Goal: Transaction & Acquisition: Purchase product/service

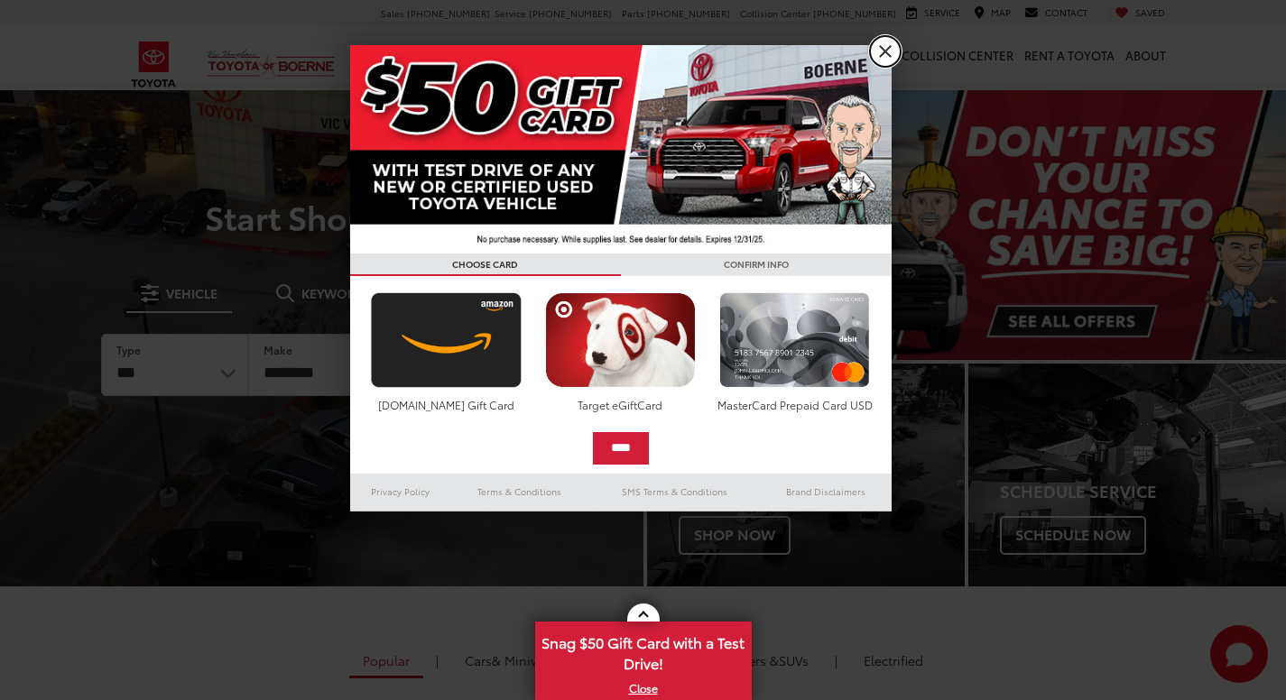
click at [882, 50] on link "X" at bounding box center [885, 51] width 31 height 31
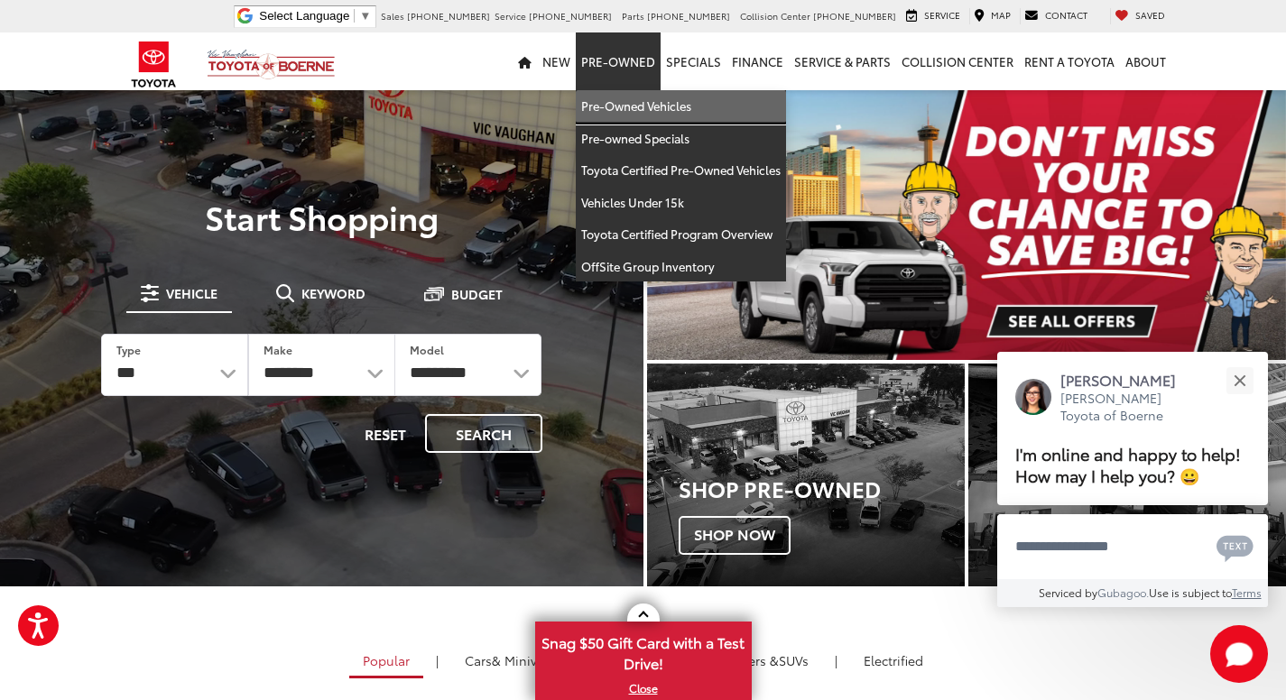
click at [640, 111] on link "Pre-Owned Vehicles" at bounding box center [681, 106] width 210 height 32
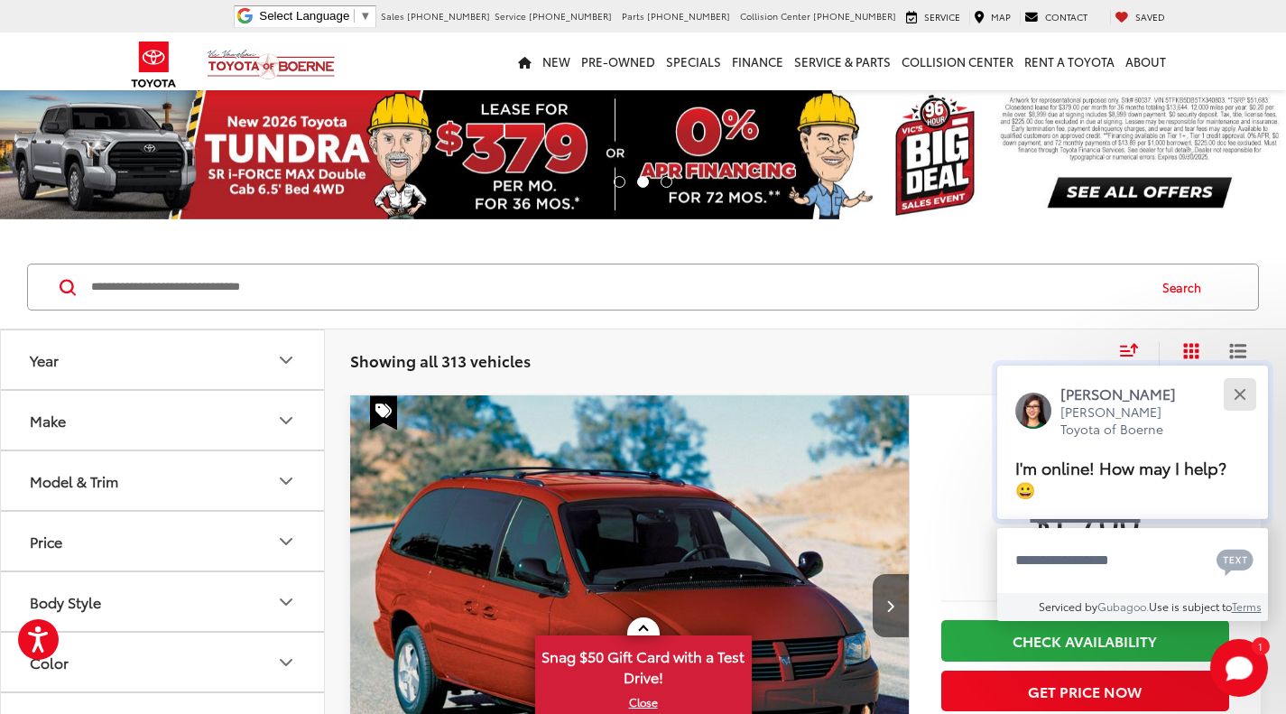
click at [1243, 392] on button "Close" at bounding box center [1239, 393] width 39 height 39
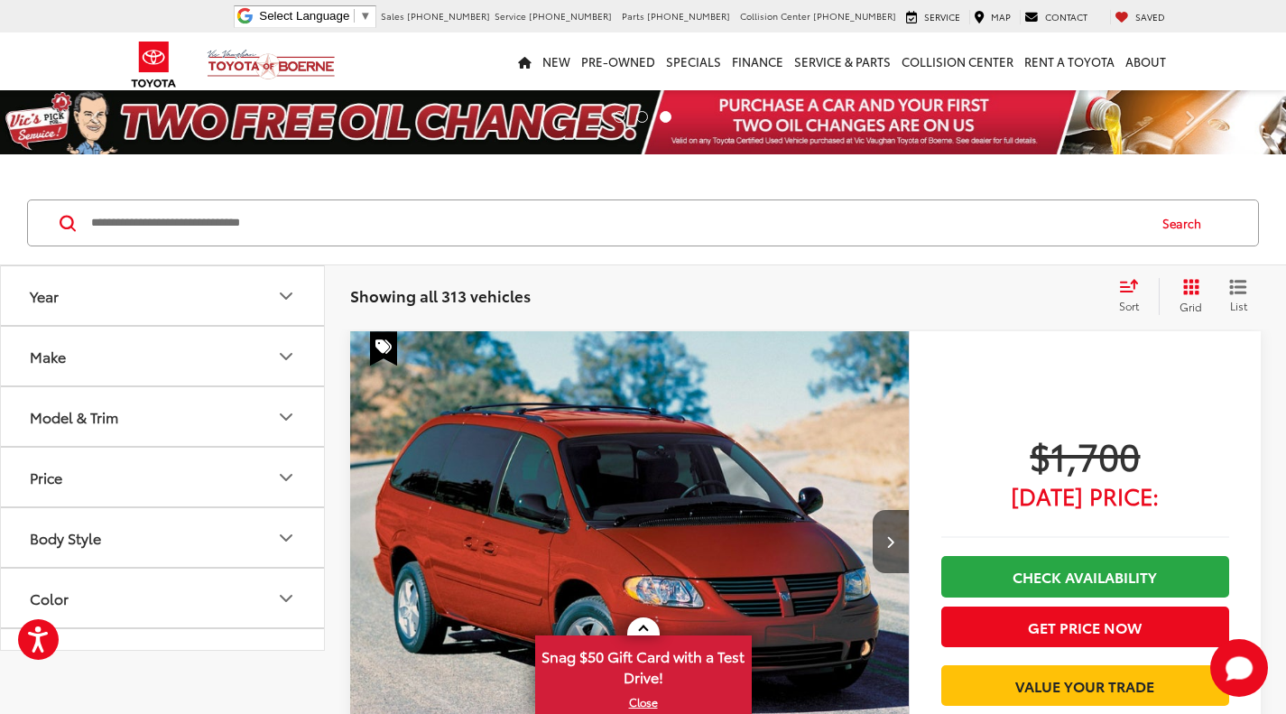
click at [1191, 350] on div "$1,700 Today's Price: Check Availability Get Price Now Value Your Trade" at bounding box center [1085, 643] width 352 height 625
click at [1116, 286] on div "Sort" at bounding box center [1134, 296] width 49 height 36
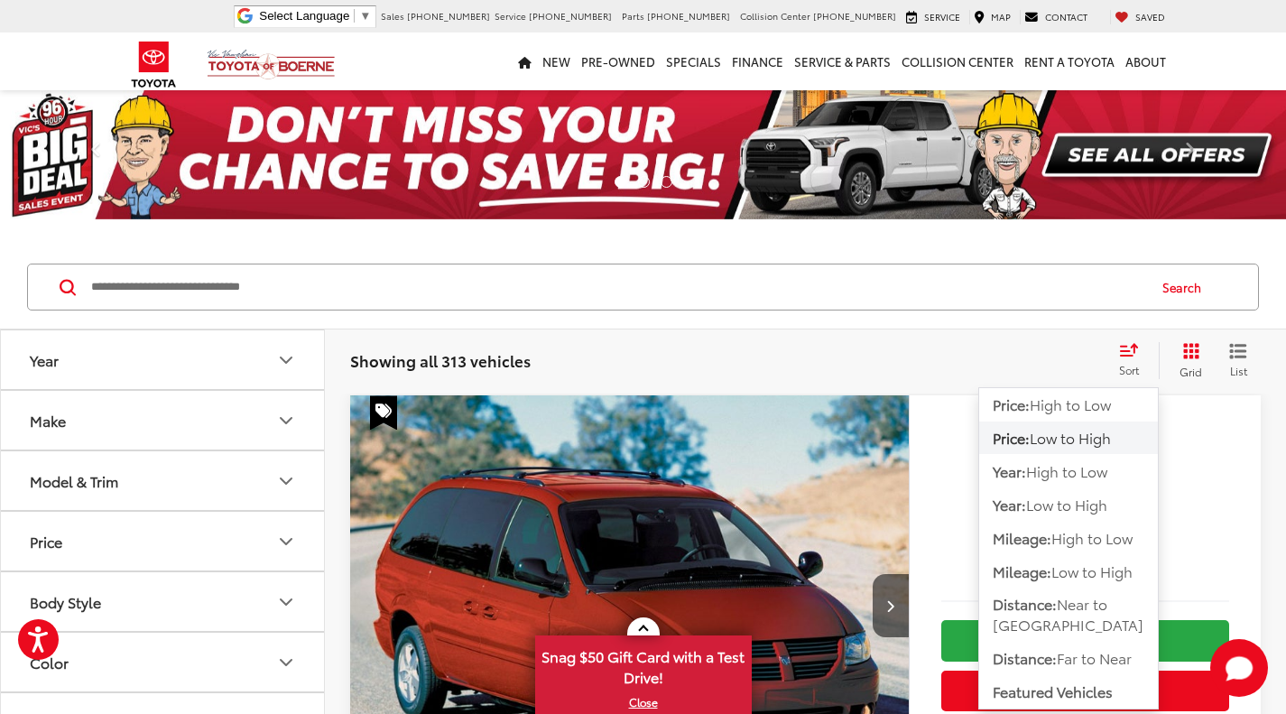
click at [936, 280] on input "Search by Make, Model, or Keyword" at bounding box center [617, 286] width 1056 height 43
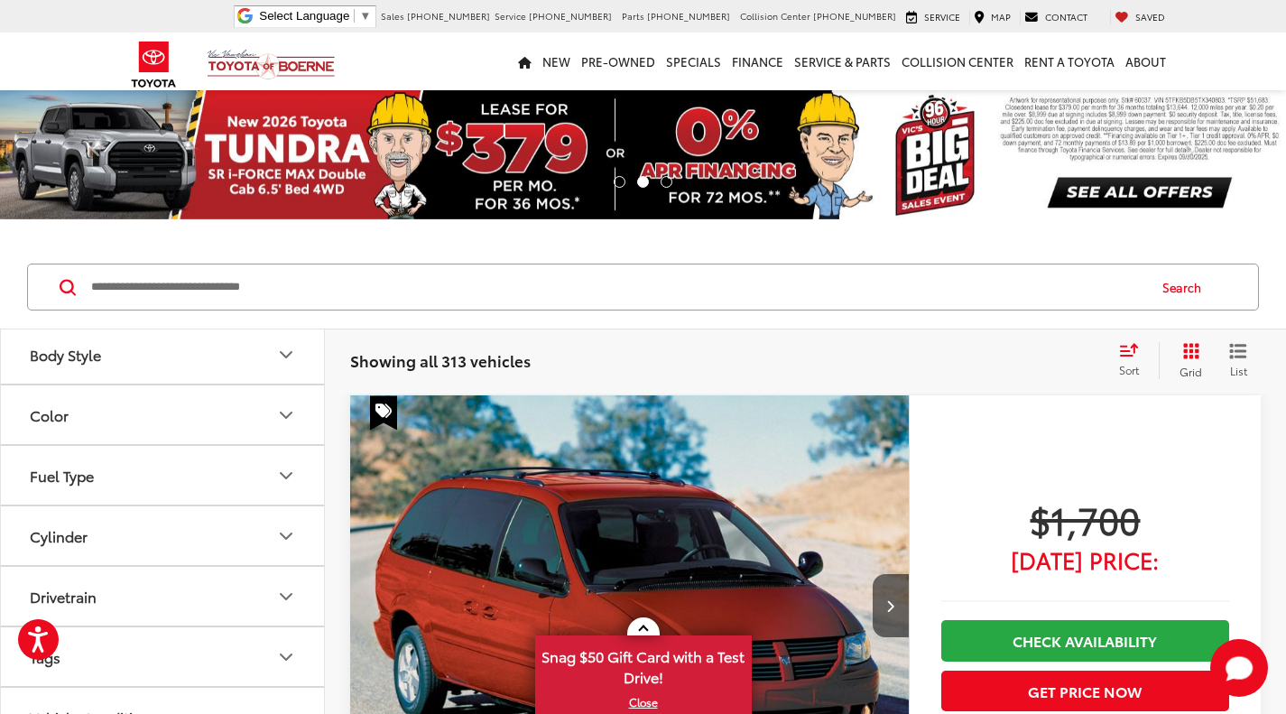
scroll to position [400, 0]
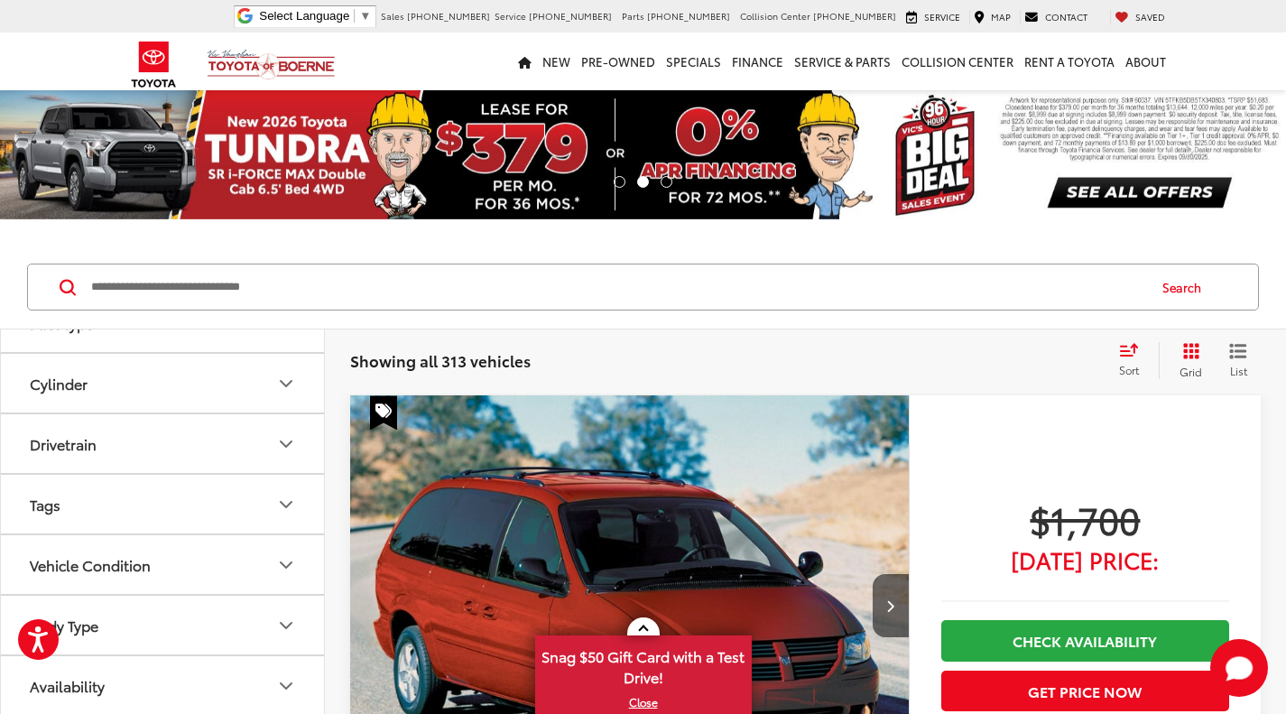
click at [252, 451] on button "Drivetrain" at bounding box center [163, 443] width 325 height 59
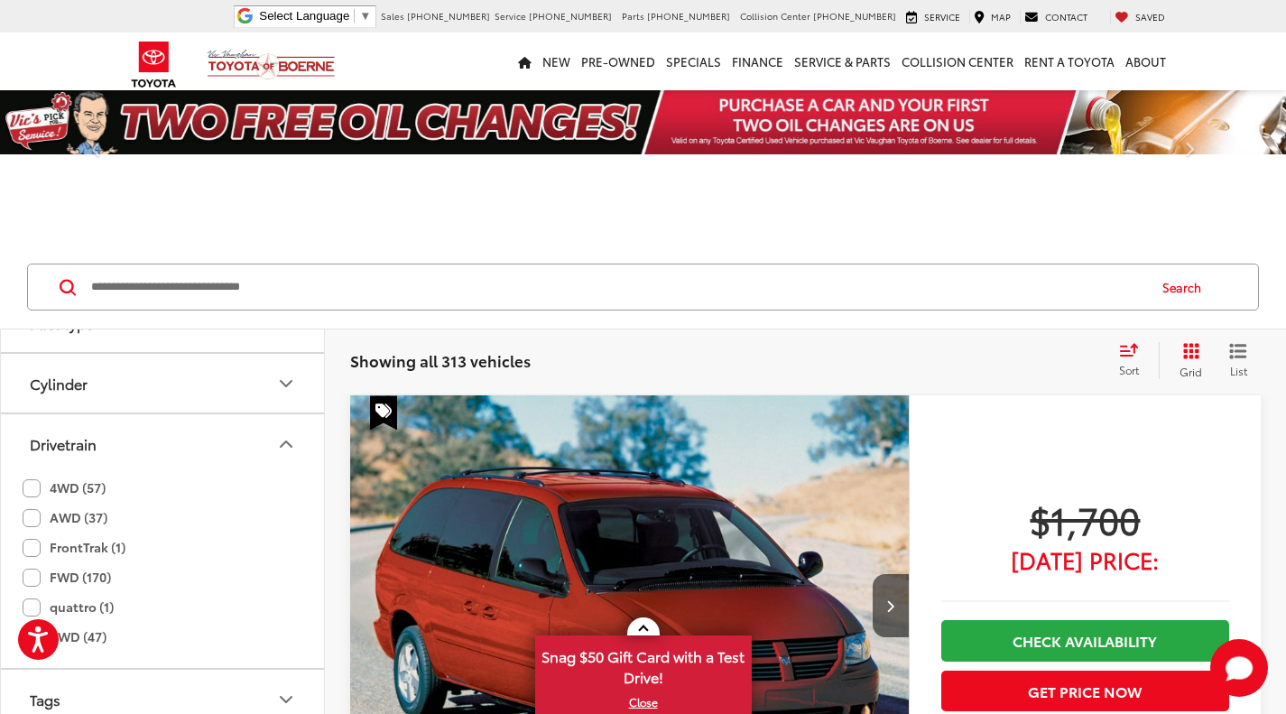
click at [26, 486] on label "4WD (57)" at bounding box center [64, 488] width 83 height 30
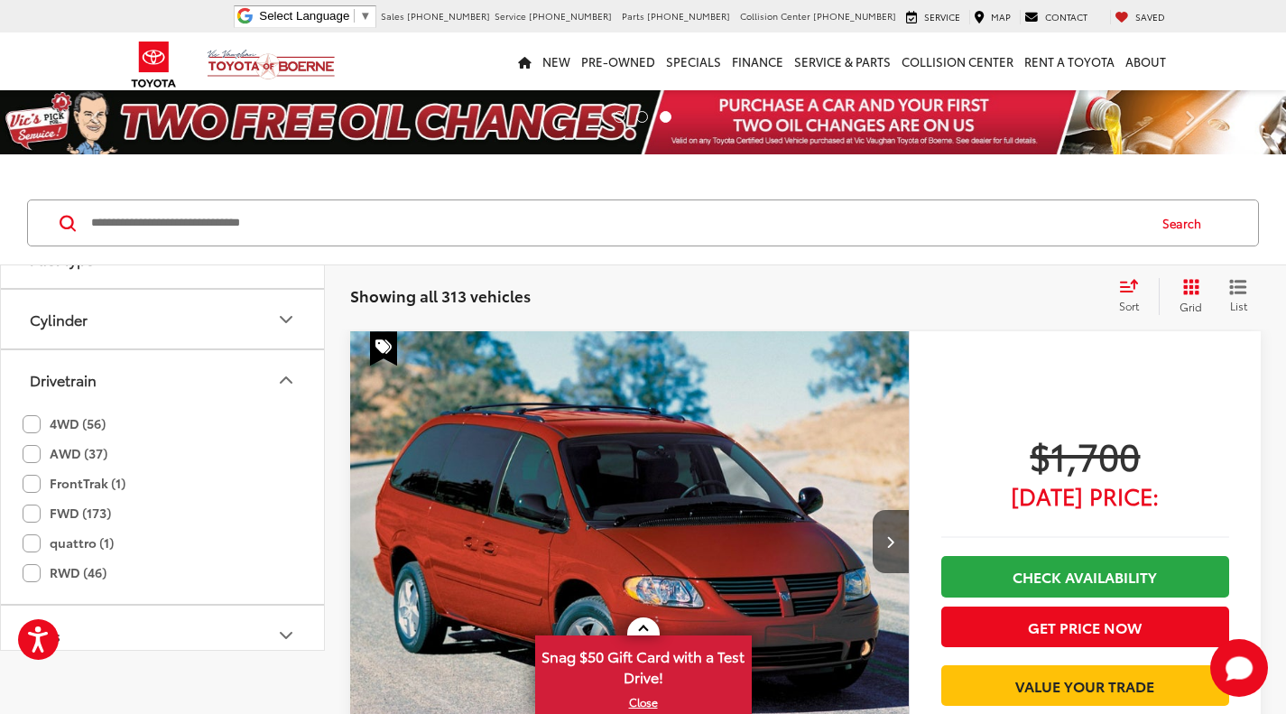
click at [34, 388] on div "Drivetrain" at bounding box center [63, 379] width 67 height 17
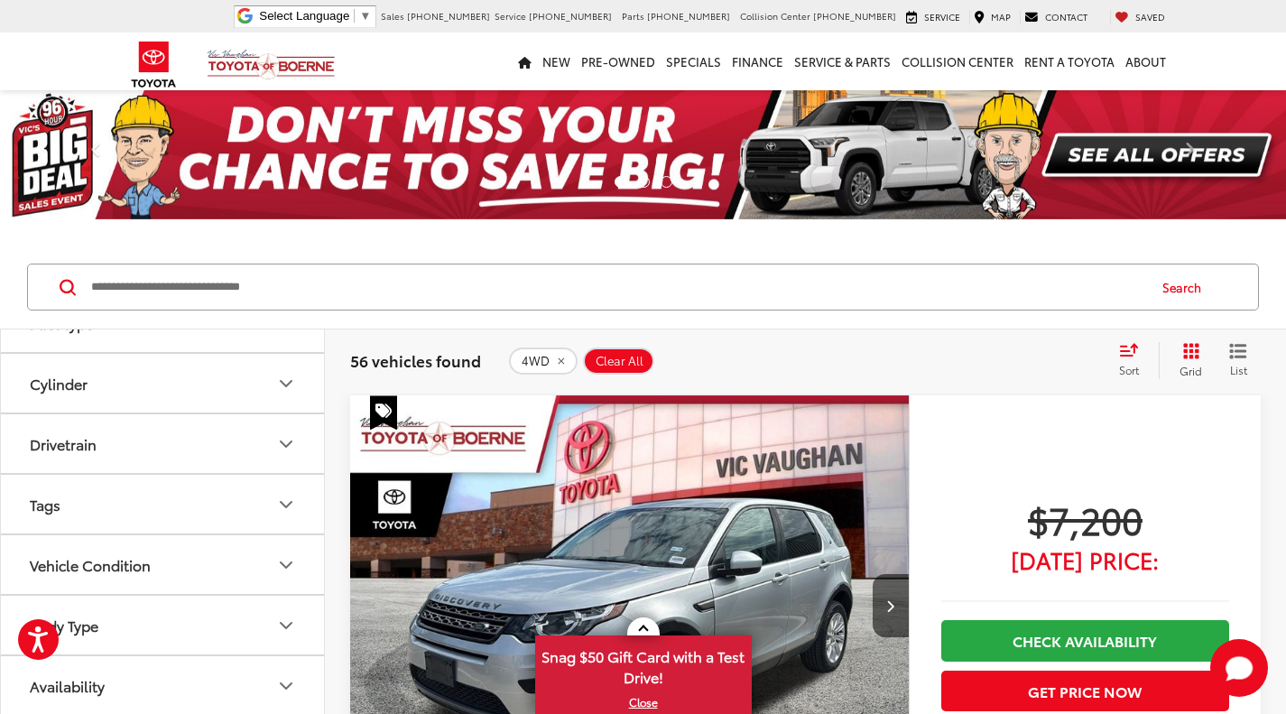
click at [34, 451] on div "Drivetrain" at bounding box center [63, 443] width 67 height 17
click at [33, 515] on label "AWD (37)" at bounding box center [65, 518] width 85 height 30
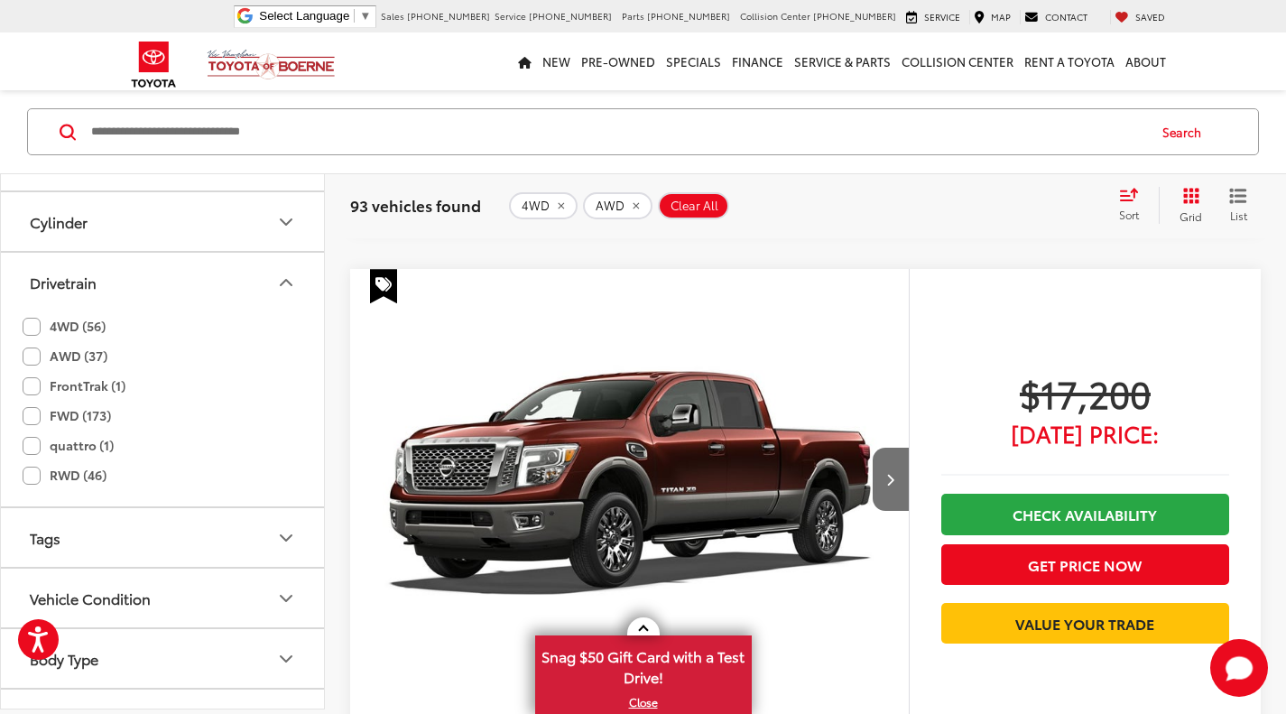
scroll to position [8089, 0]
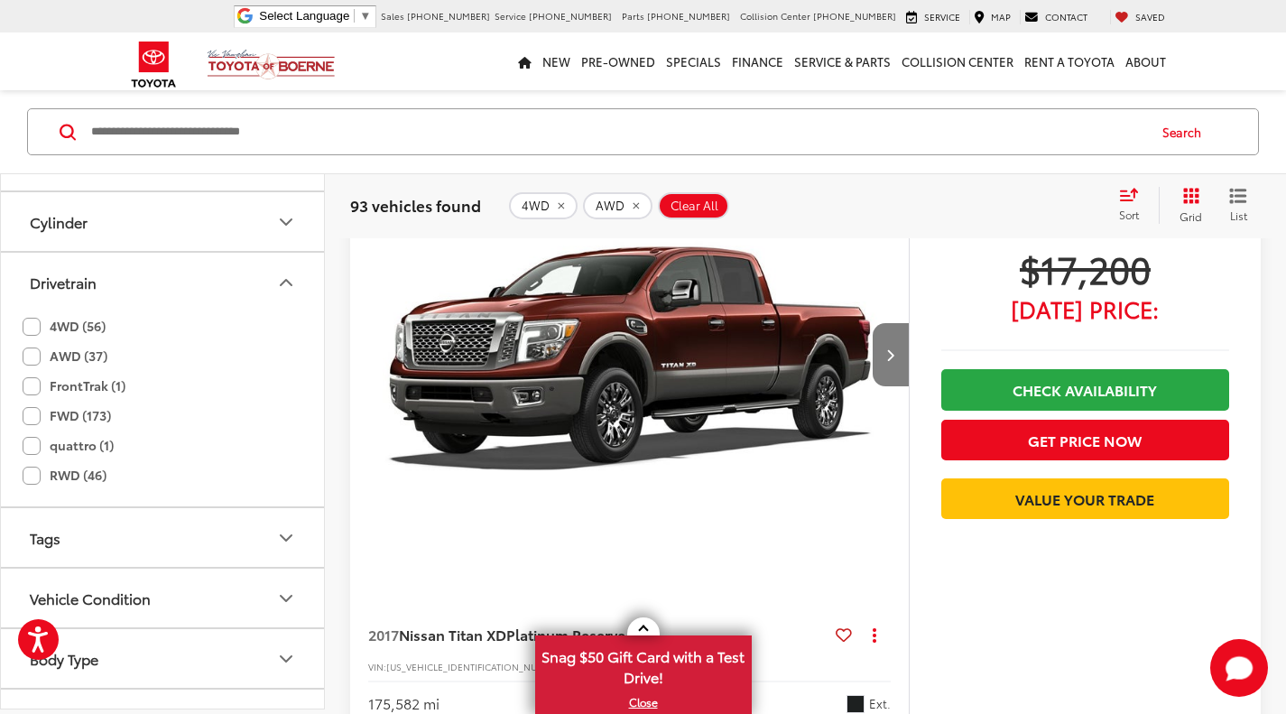
click at [891, 369] on button "Next image" at bounding box center [890, 354] width 36 height 63
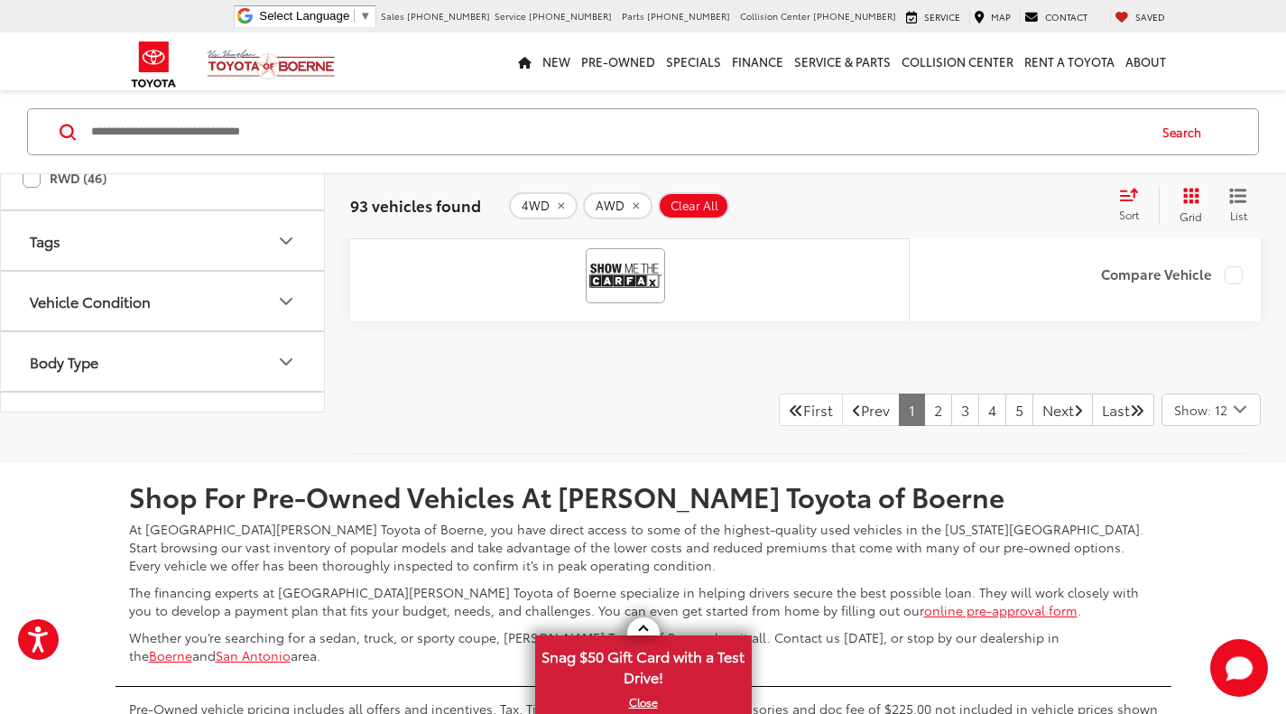
scroll to position [9407, 0]
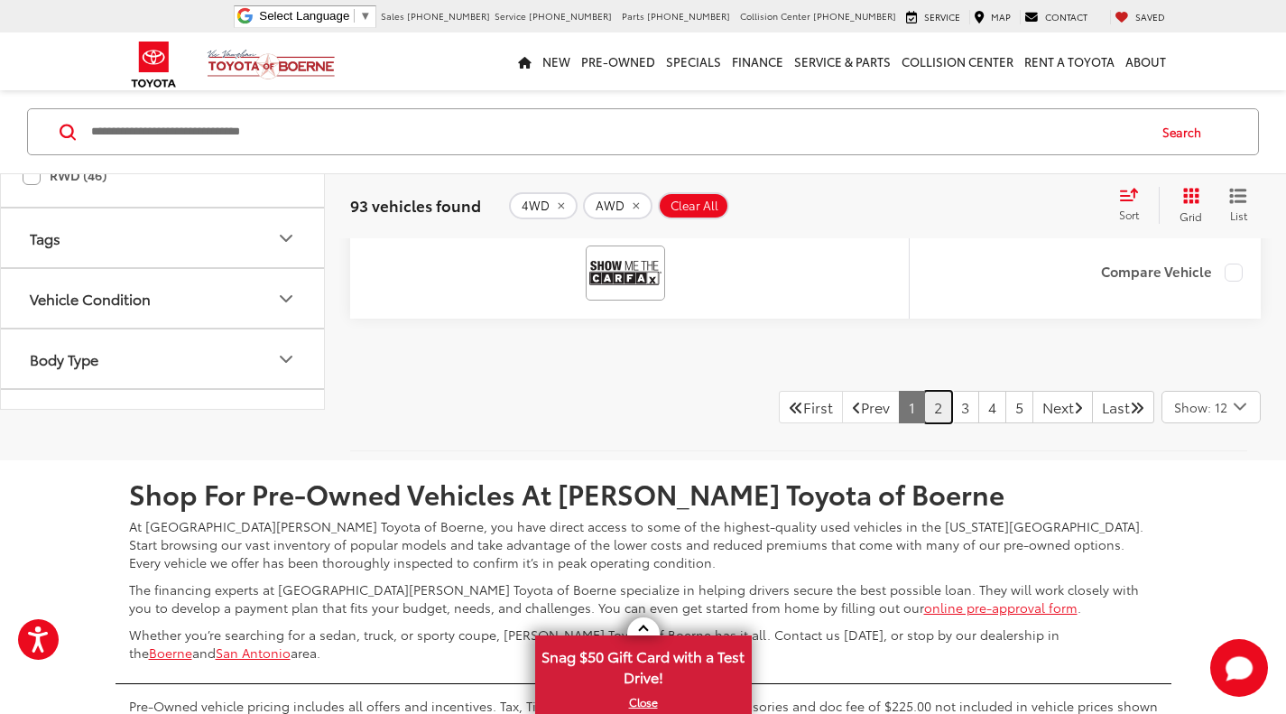
click at [924, 415] on link "2" at bounding box center [938, 407] width 28 height 32
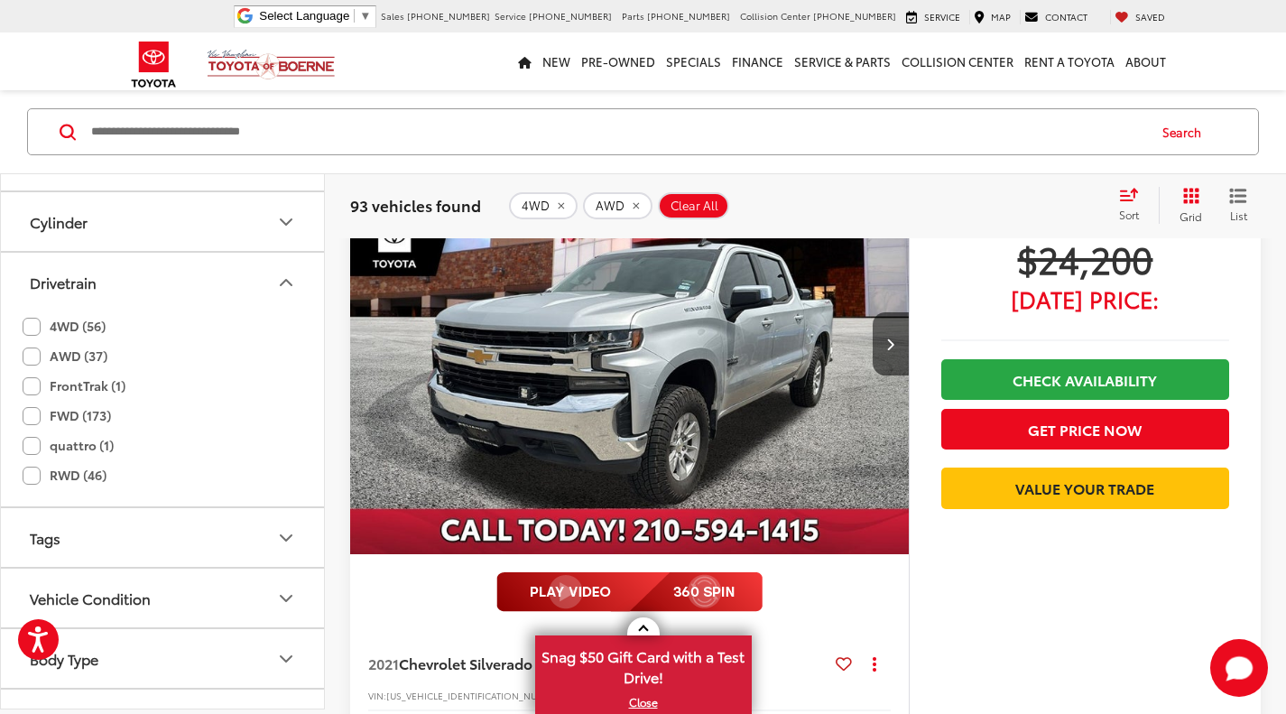
scroll to position [2615, 0]
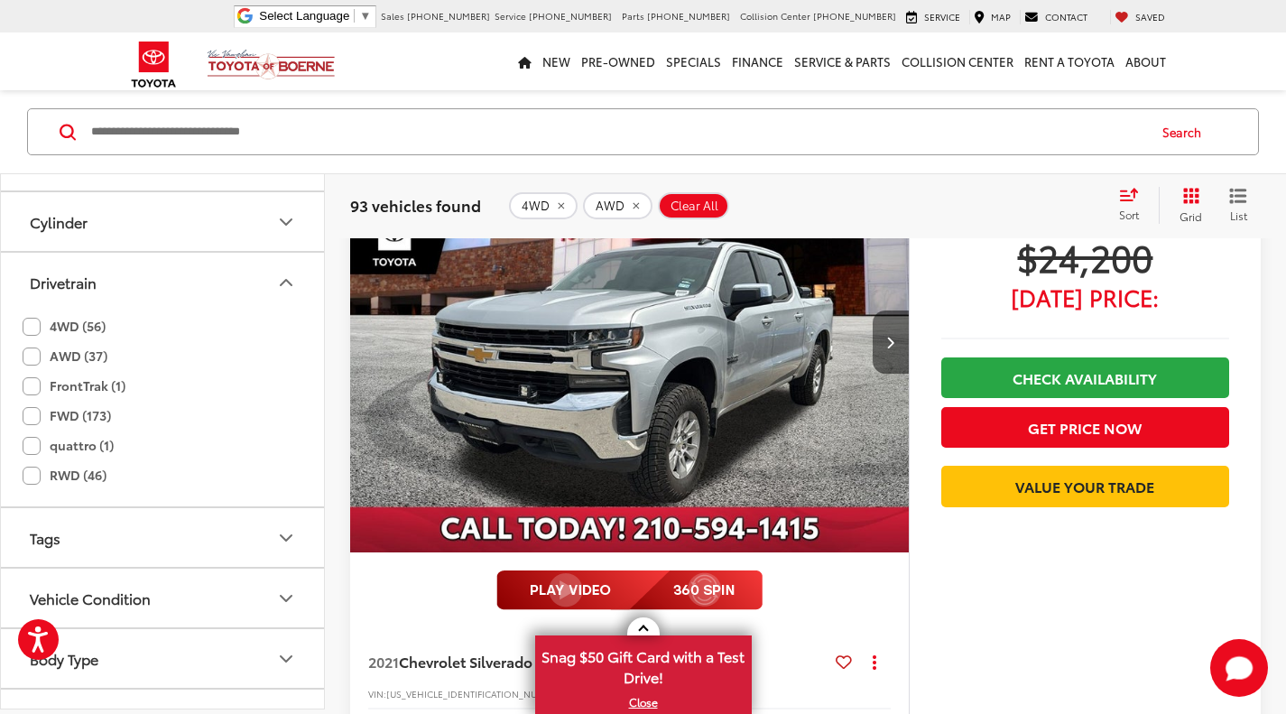
click at [896, 341] on button "Next image" at bounding box center [890, 341] width 36 height 63
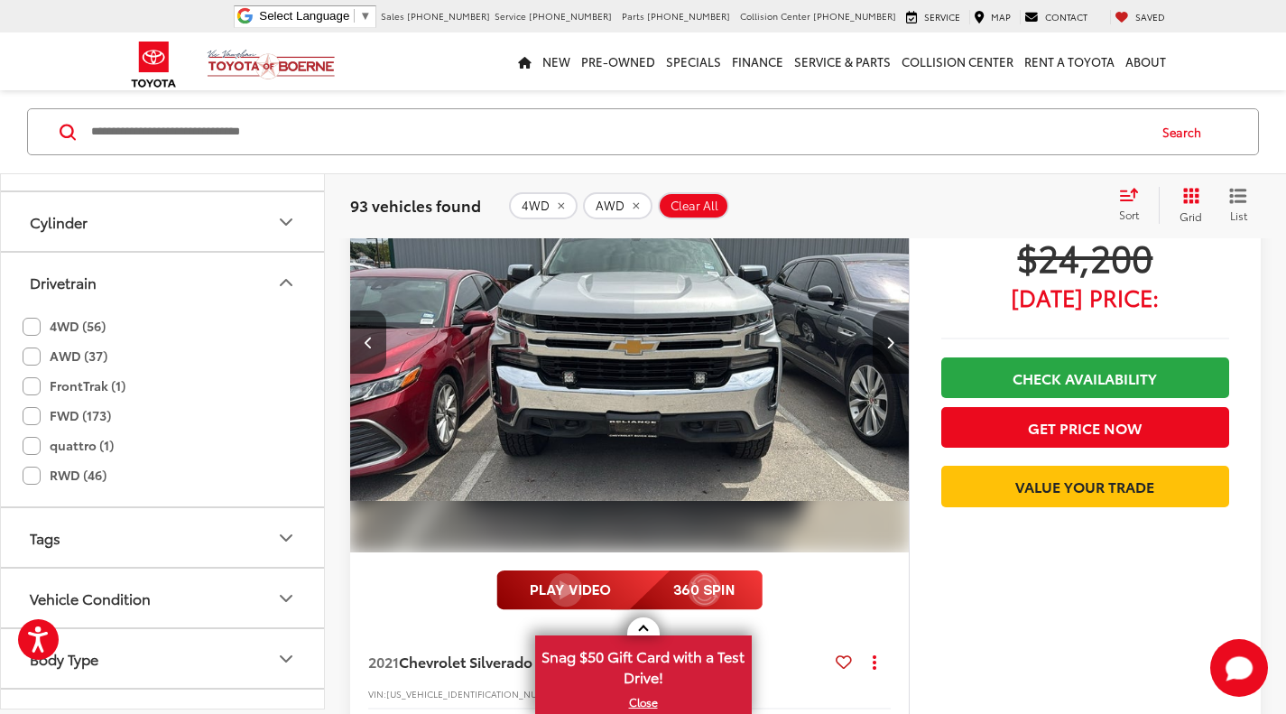
click at [896, 341] on button "Next image" at bounding box center [890, 341] width 36 height 63
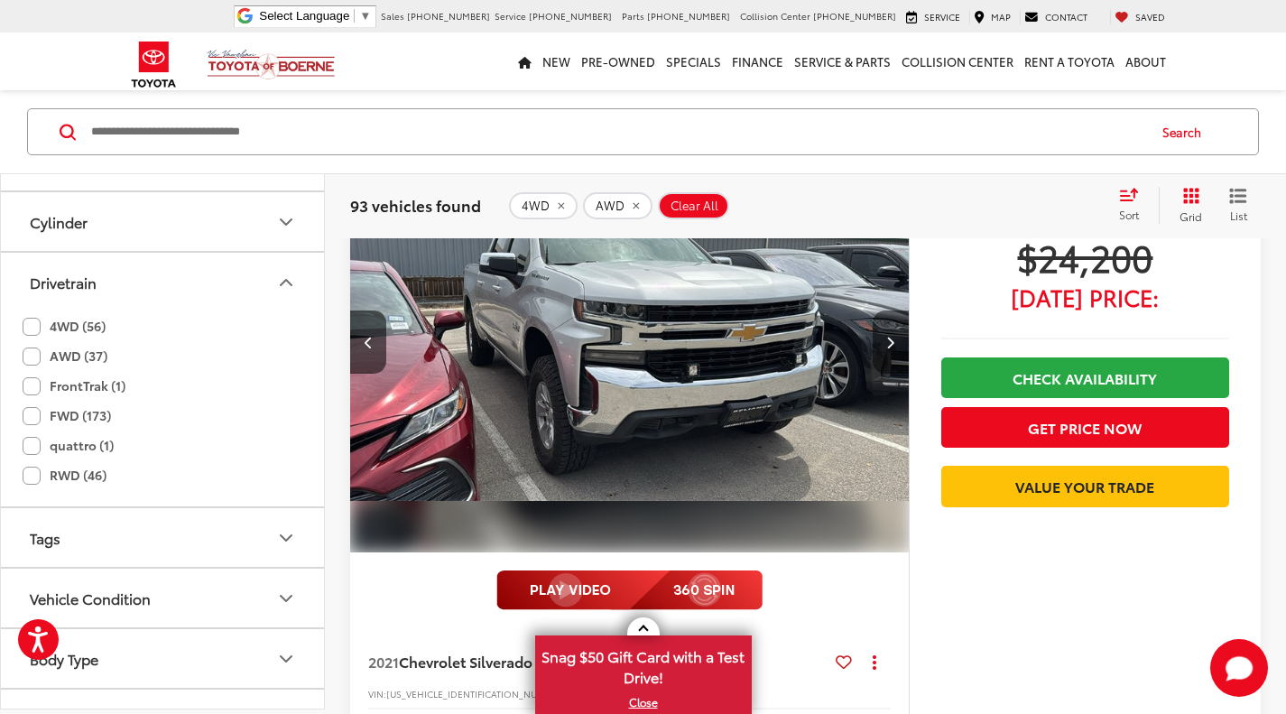
click at [896, 341] on button "Next image" at bounding box center [890, 341] width 36 height 63
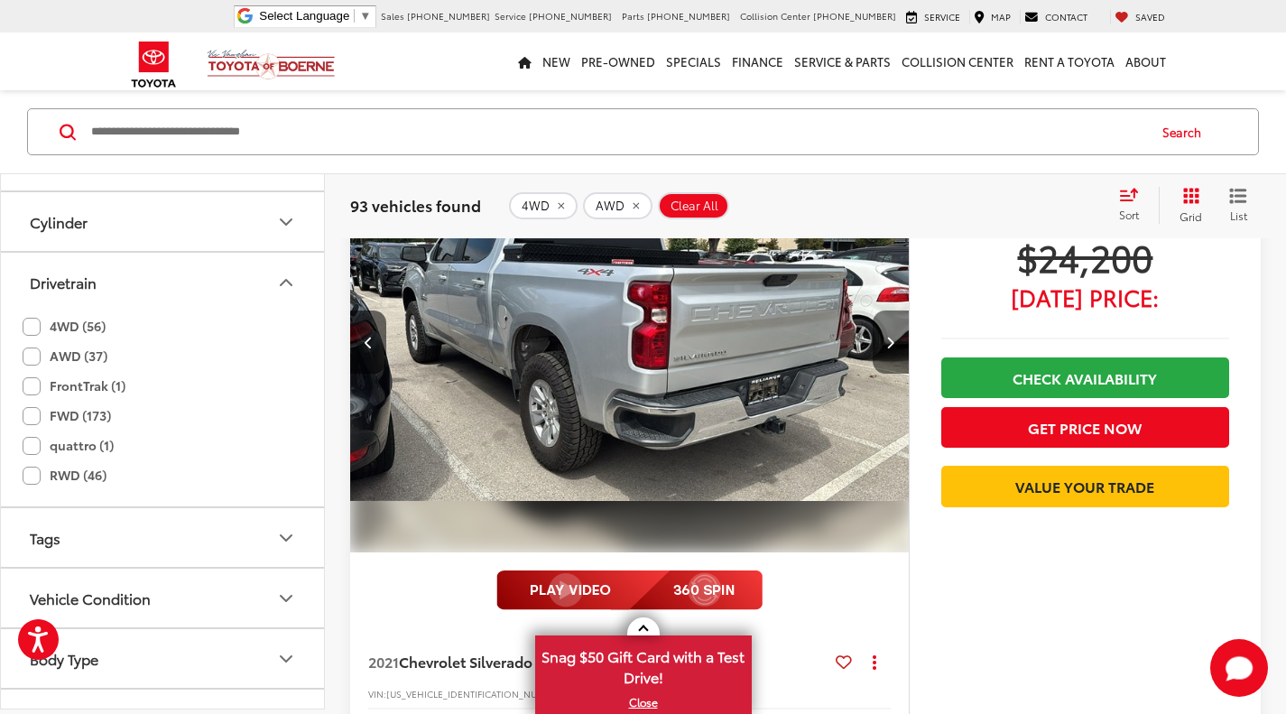
scroll to position [0, 1684]
click at [896, 341] on button "Next image" at bounding box center [890, 341] width 36 height 63
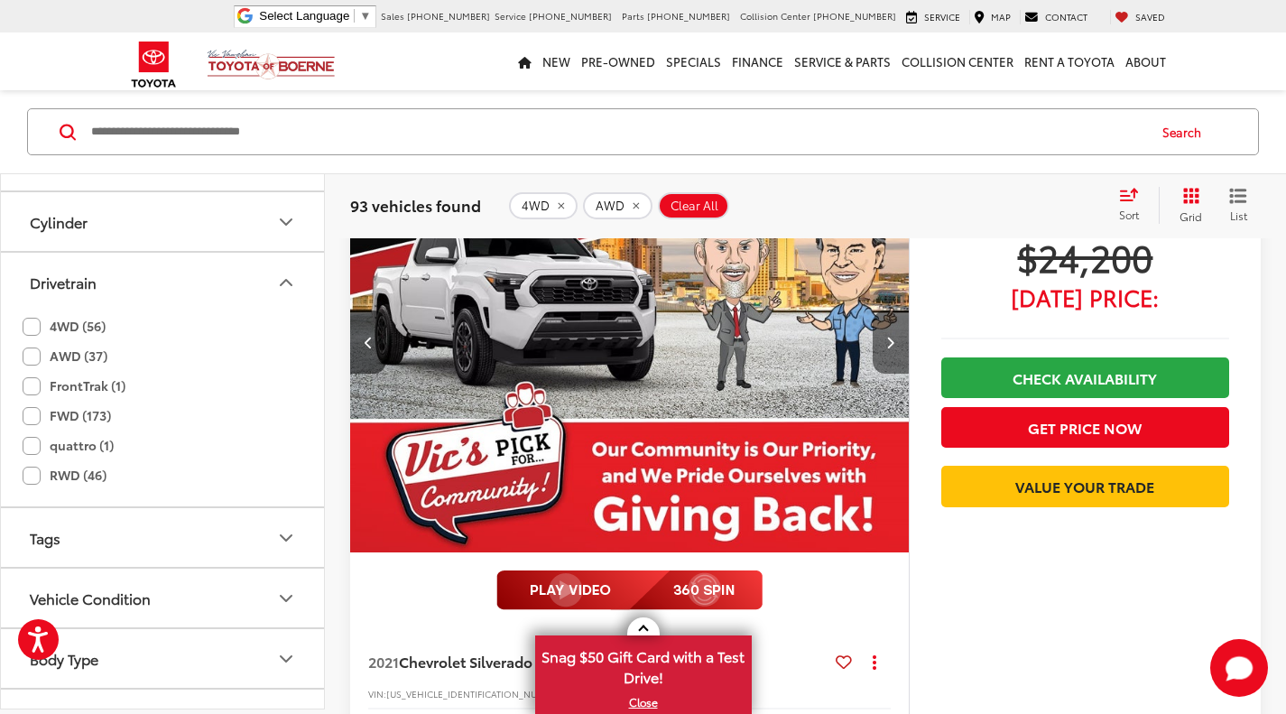
click at [896, 341] on button "Next image" at bounding box center [890, 341] width 36 height 63
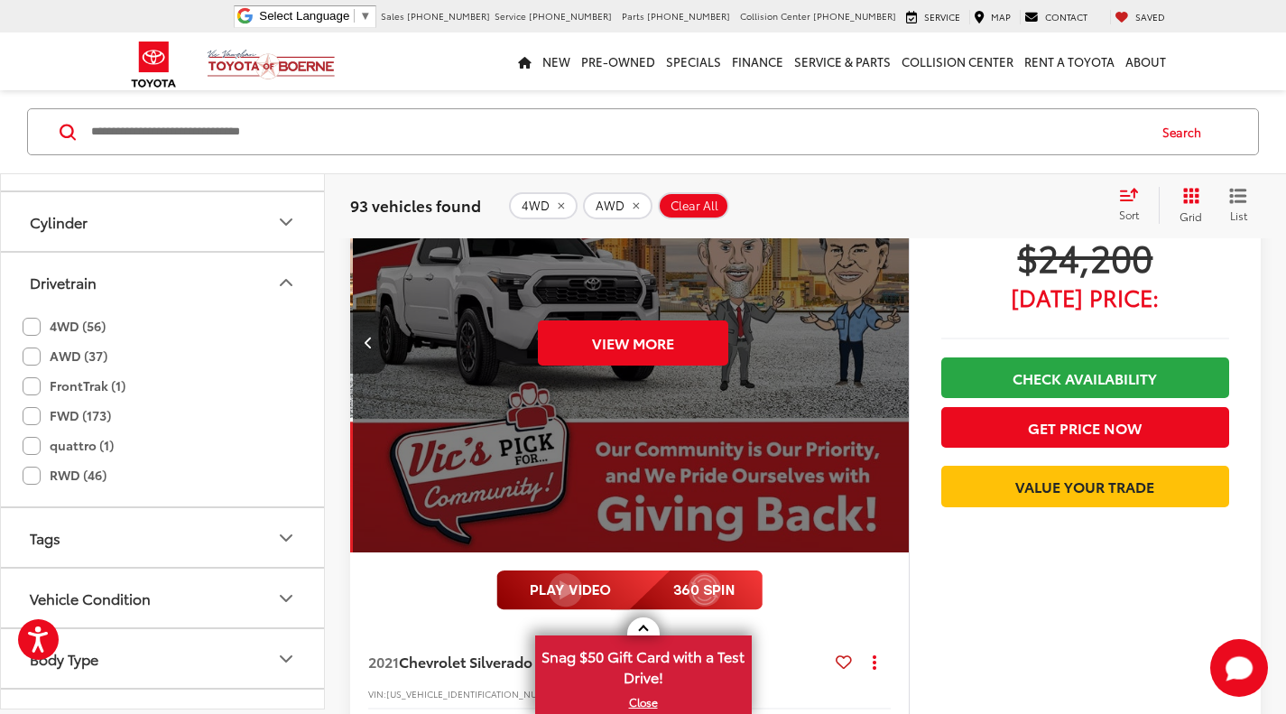
scroll to position [0, 2806]
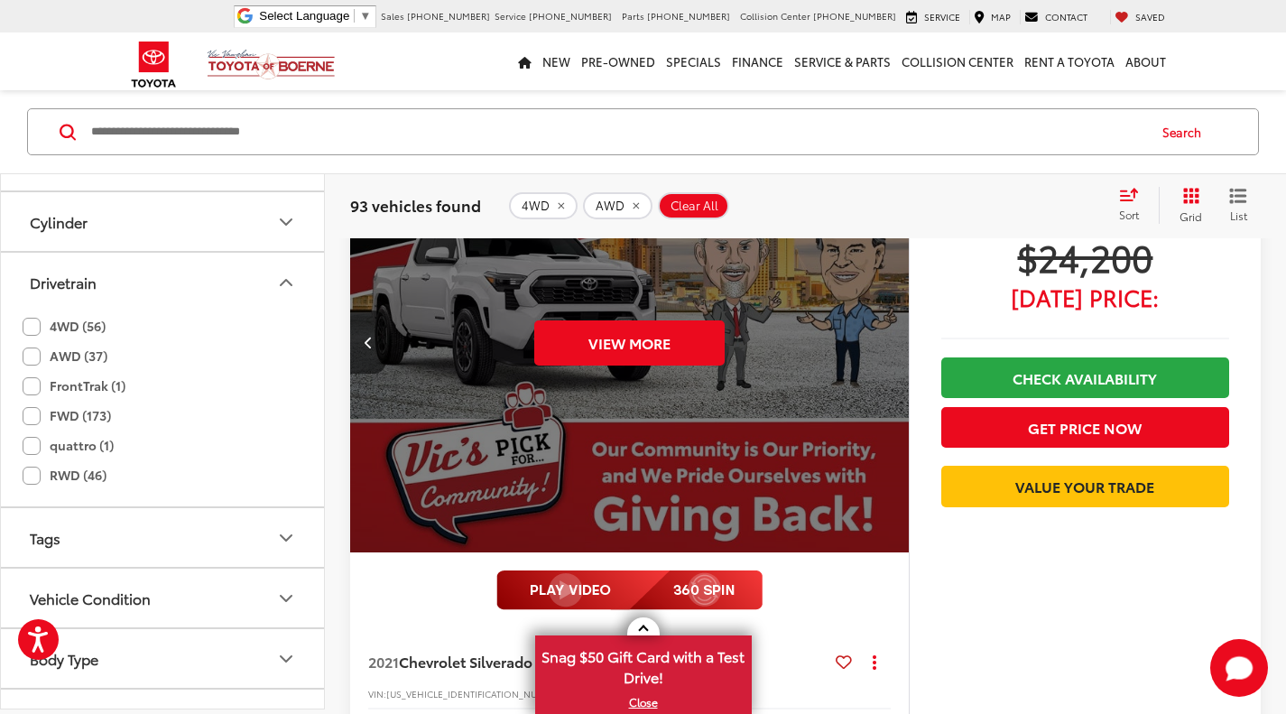
click at [896, 341] on div "View More" at bounding box center [629, 343] width 561 height 420
